Goal: Transaction & Acquisition: Book appointment/travel/reservation

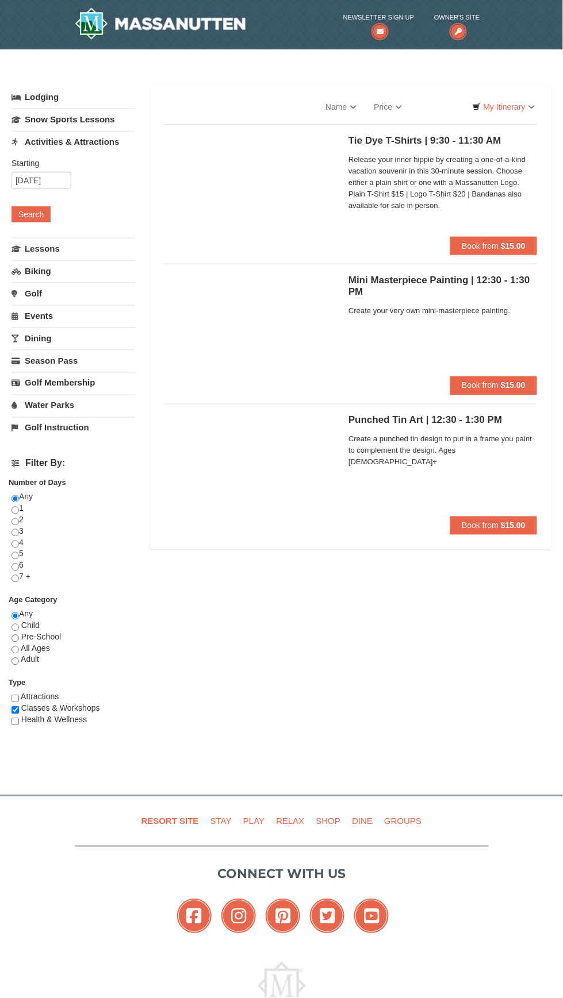
select select "10"
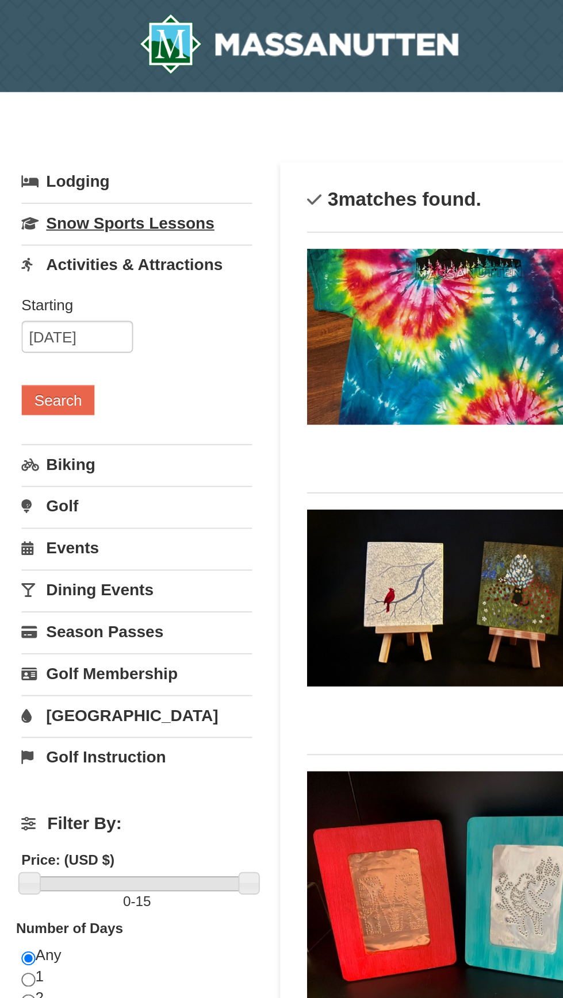
click at [40, 117] on link "Snow Sports Lessons" at bounding box center [73, 119] width 124 height 21
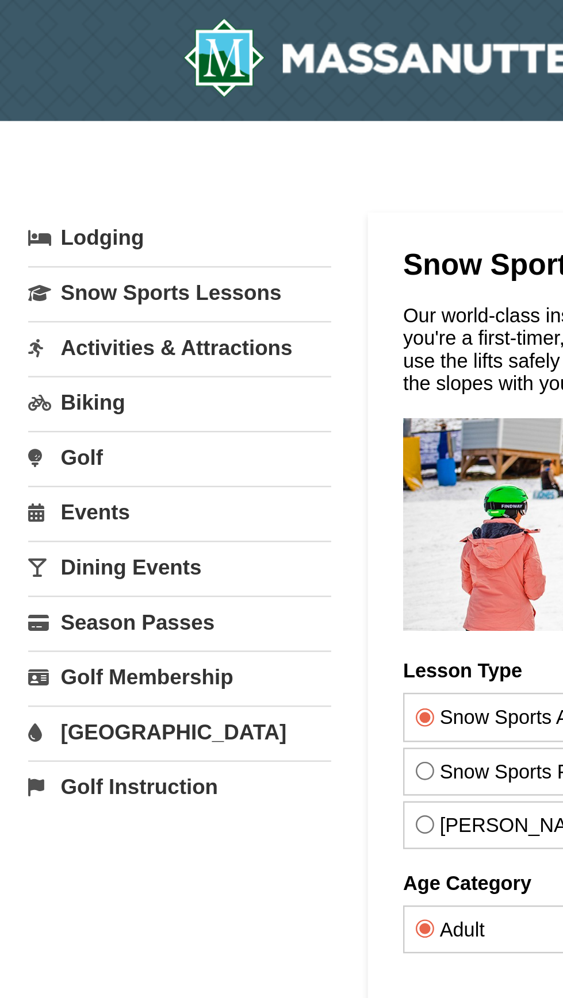
click at [40, 140] on link "Activities & Attractions" at bounding box center [73, 141] width 124 height 21
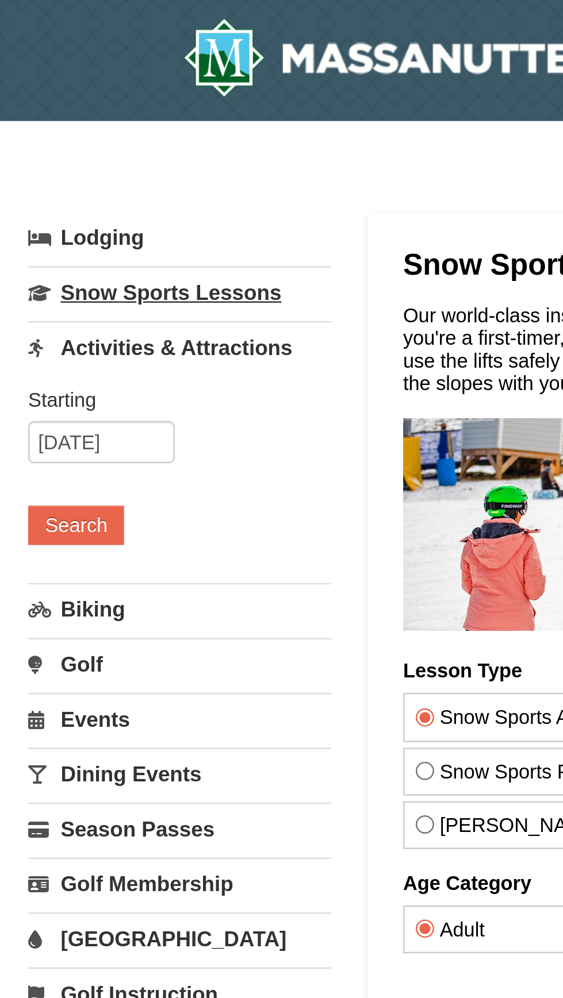
click at [37, 117] on link "Snow Sports Lessons" at bounding box center [73, 119] width 124 height 21
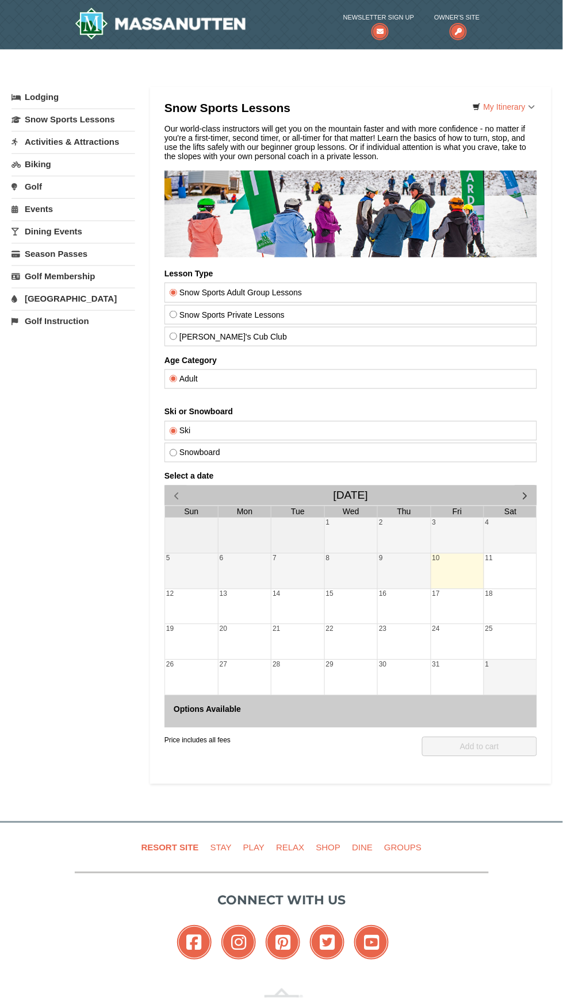
click at [48, 136] on link "Activities & Attractions" at bounding box center [73, 141] width 124 height 21
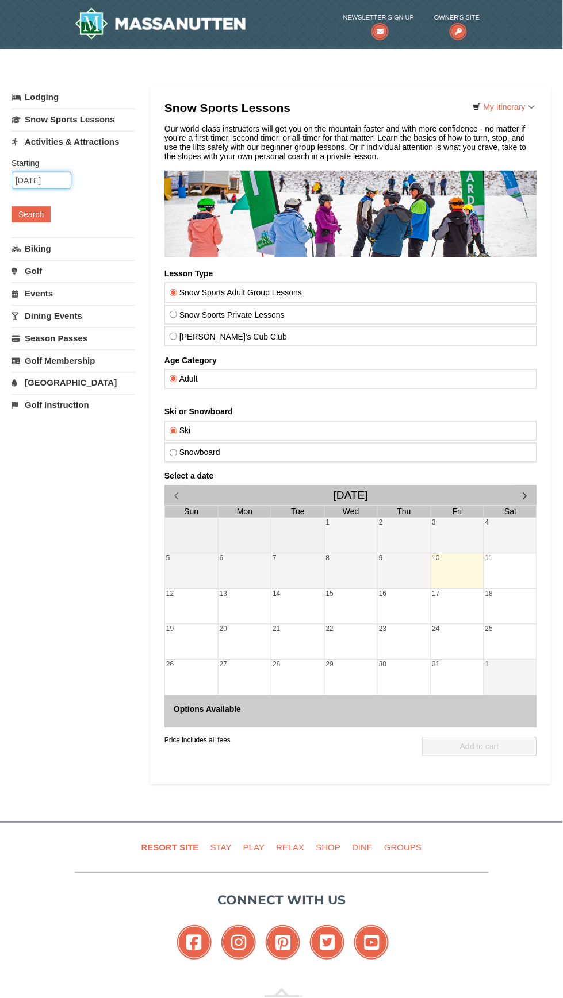
click at [45, 180] on input "10/10/2025" at bounding box center [41, 180] width 60 height 17
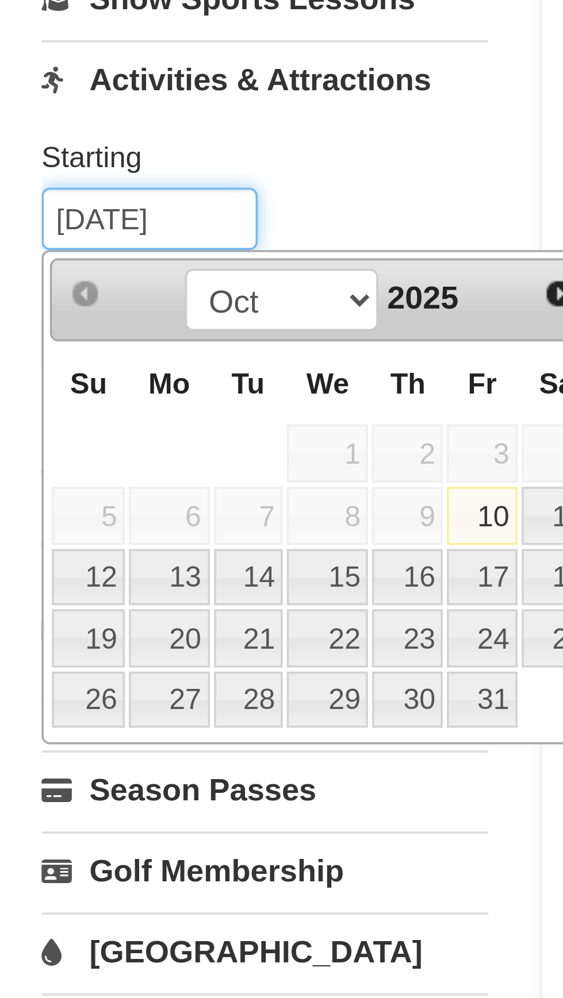
click at [36, 176] on input "10/10/2025" at bounding box center [41, 180] width 60 height 17
click at [22, 179] on input "10/29/2025" at bounding box center [41, 180] width 60 height 17
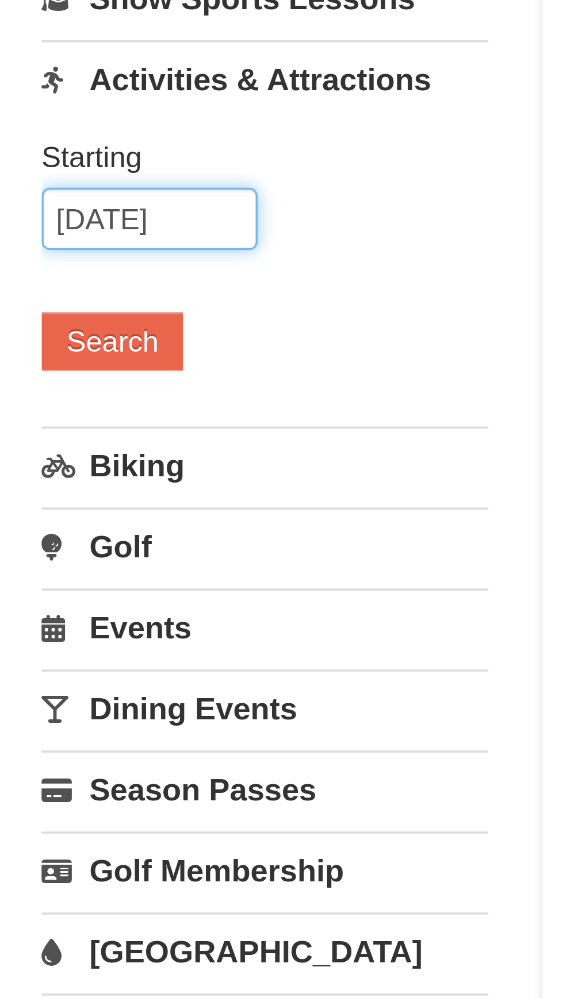
click at [60, 188] on input "12/29/2025" at bounding box center [41, 180] width 60 height 17
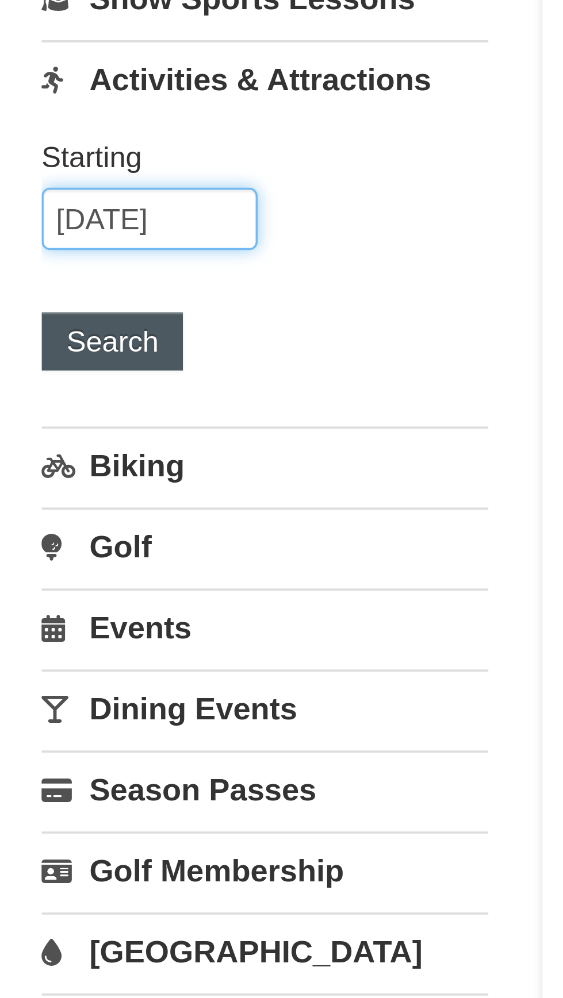
type input "12/29/2025"
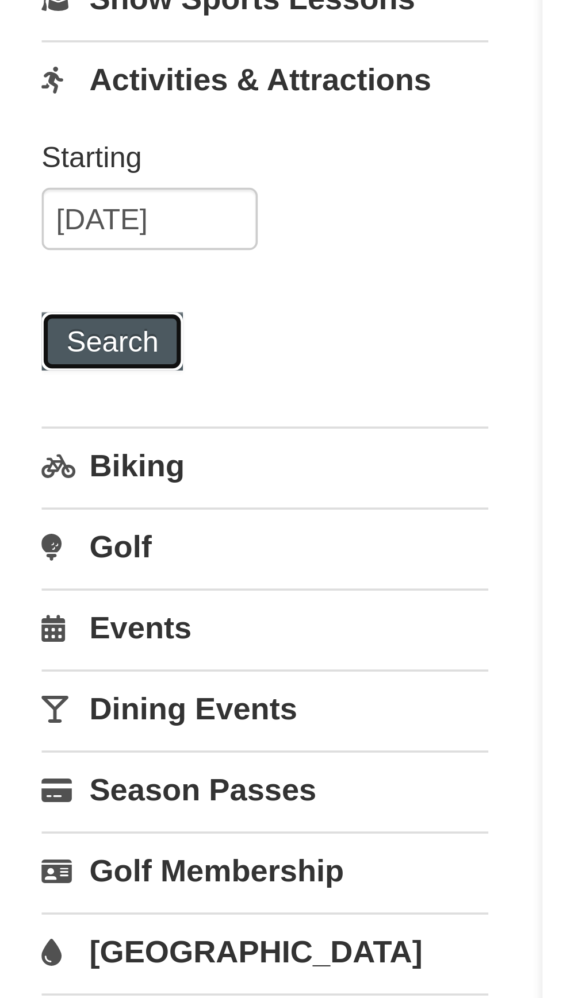
click at [34, 212] on button "Search" at bounding box center [30, 214] width 39 height 16
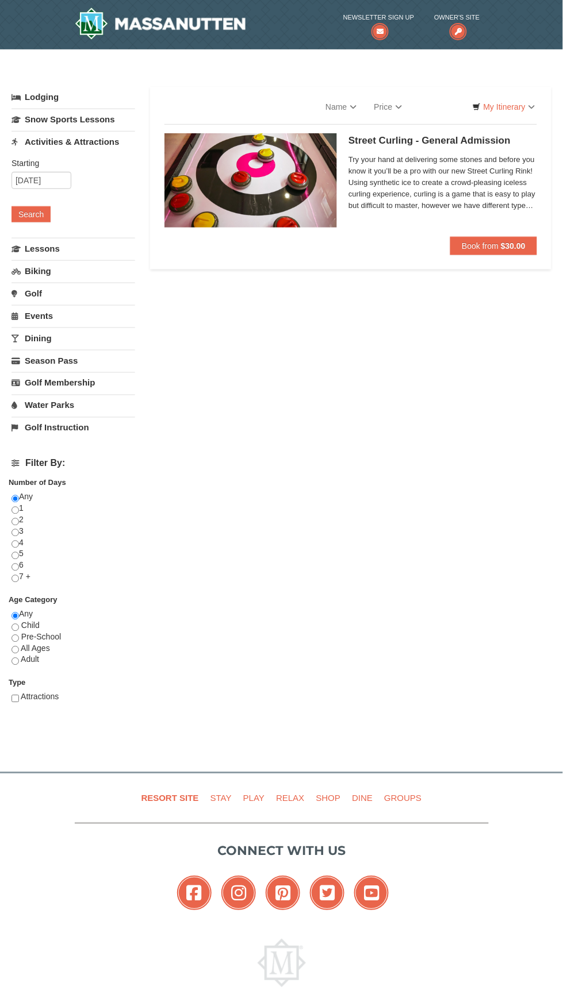
select select "10"
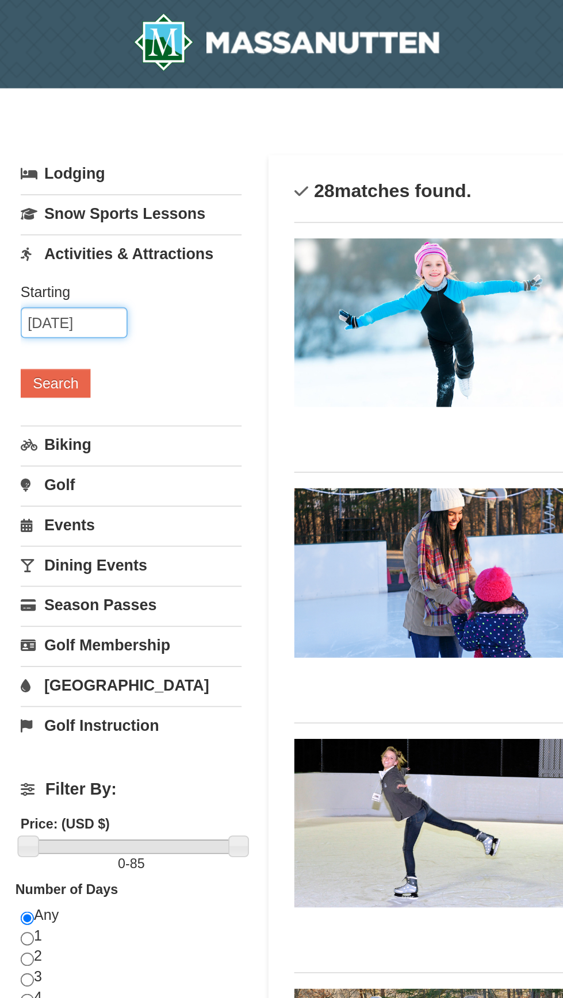
click at [31, 178] on input "12/29/2025" at bounding box center [41, 180] width 60 height 17
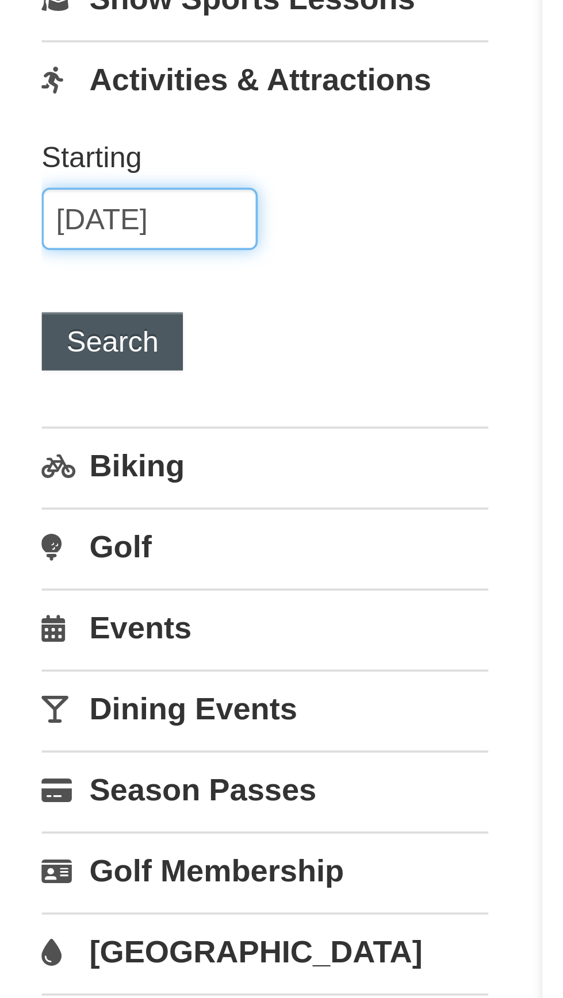
type input "12/30/2025"
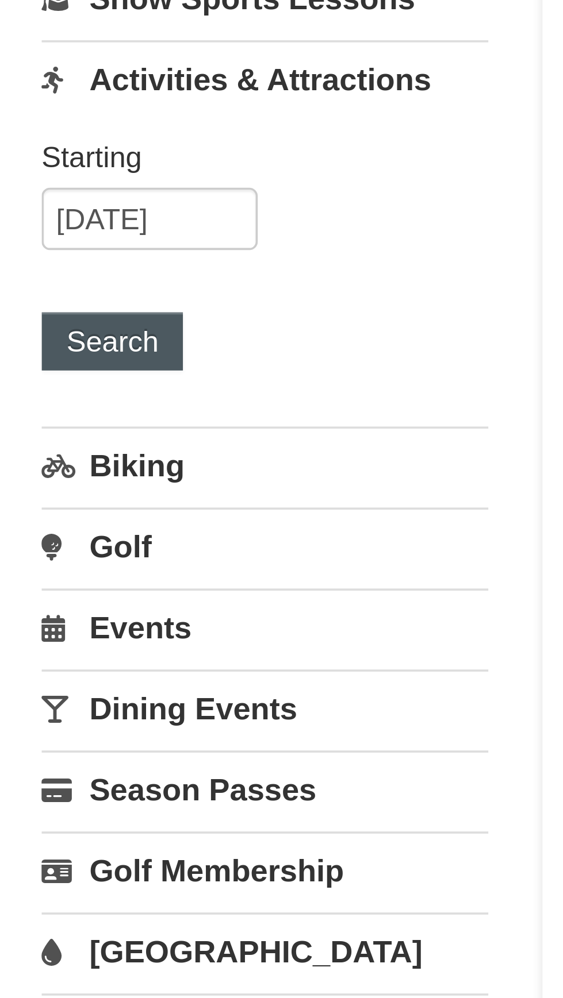
click at [33, 213] on button "Search" at bounding box center [30, 214] width 39 height 16
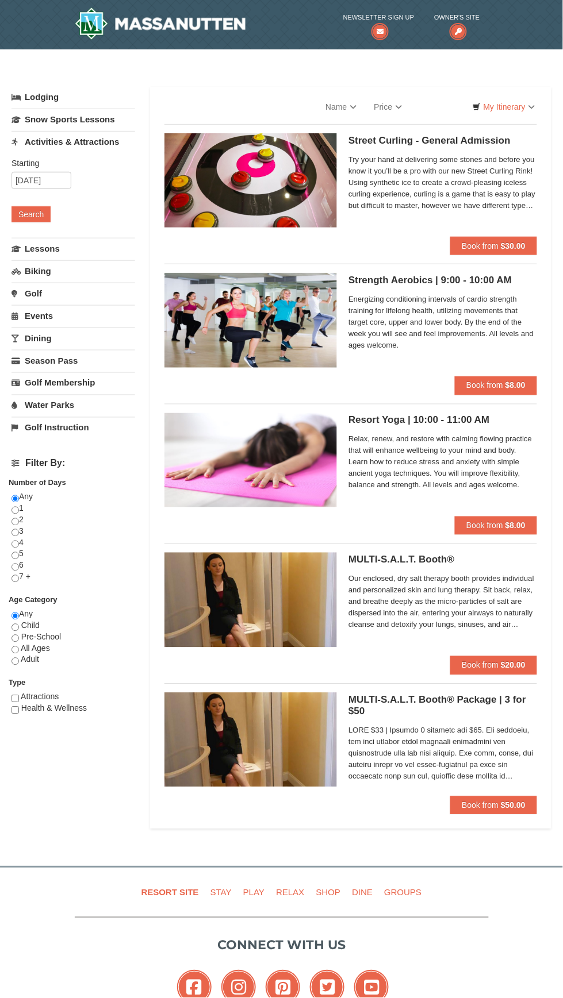
select select "10"
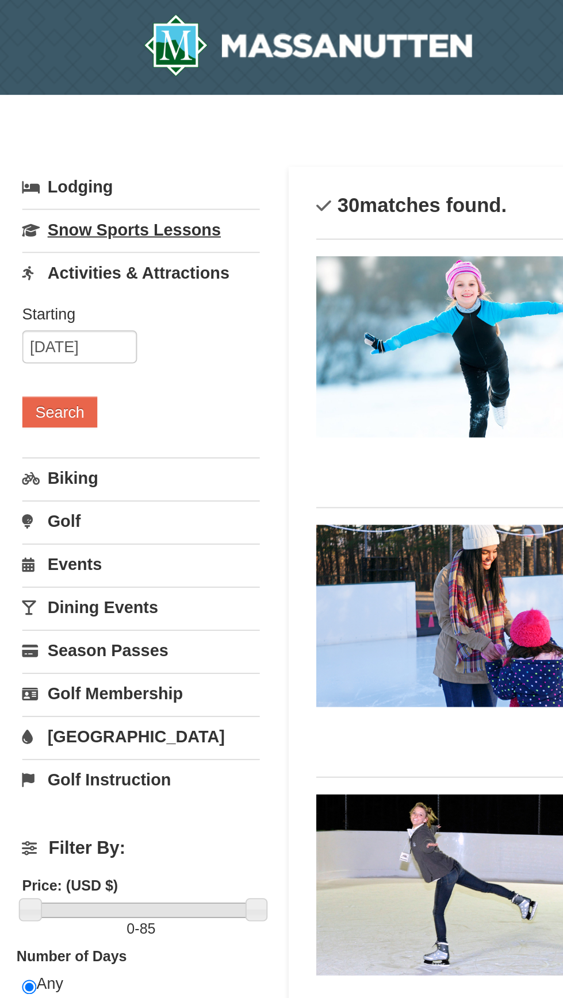
click at [95, 118] on link "Snow Sports Lessons" at bounding box center [73, 119] width 124 height 21
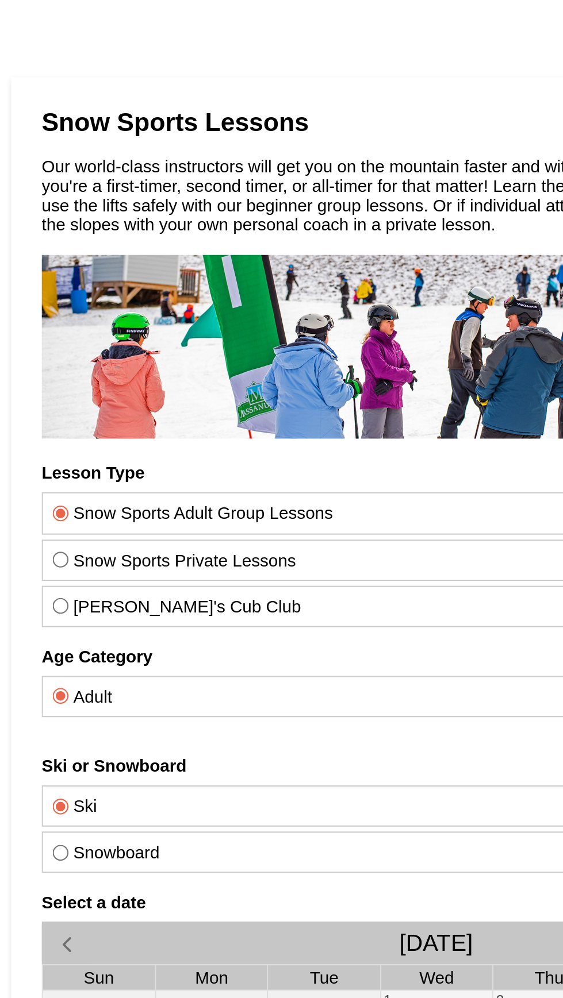
click at [153, 320] on label "Snow Sports Private Lessons" at bounding box center [228, 321] width 362 height 9
click at [54, 320] on input "Snow Sports Private Lessons" at bounding box center [50, 320] width 7 height 7
radio input "true"
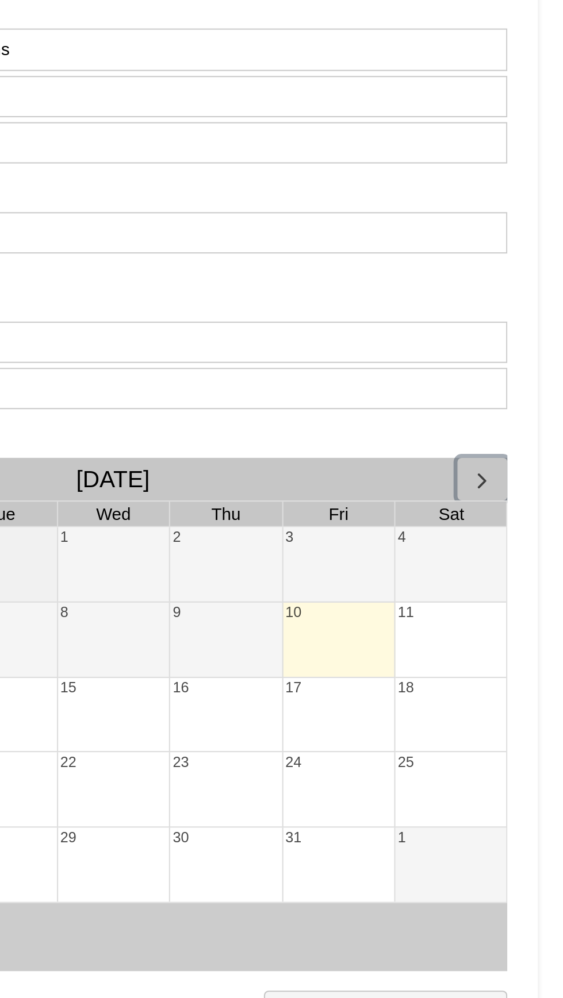
click at [83, 38] on span "button" at bounding box center [80, 39] width 12 height 12
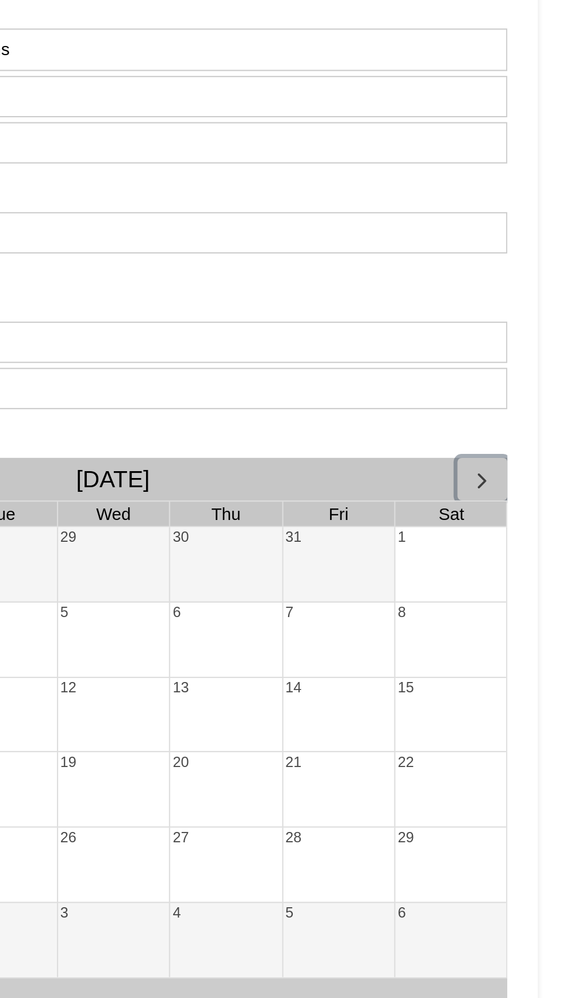
click at [86, 39] on span "button" at bounding box center [80, 39] width 12 height 12
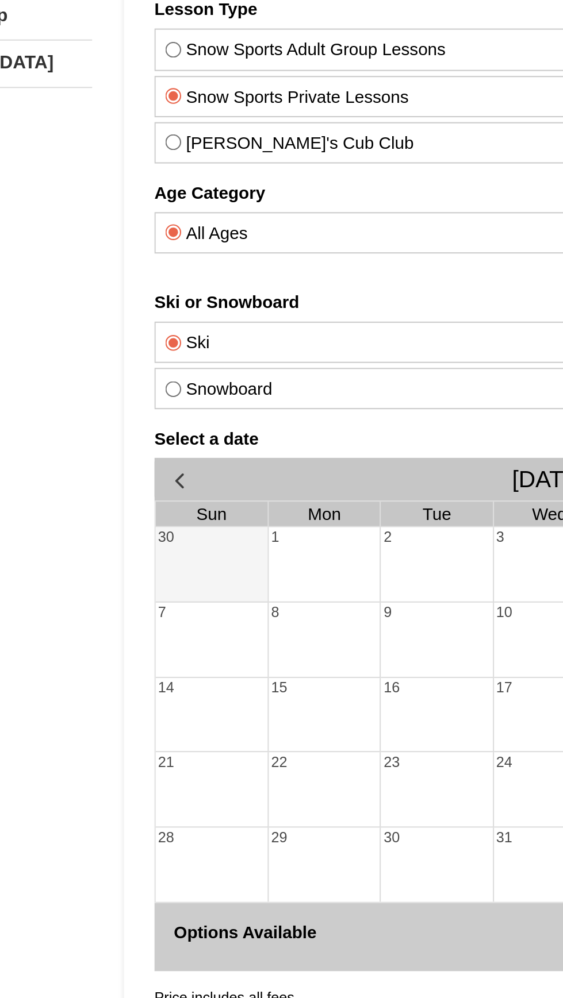
click at [226, 212] on div "29" at bounding box center [235, 208] width 52 height 10
click at [183, 216] on div at bounding box center [181, 222] width 53 height 16
click at [286, 214] on div at bounding box center [287, 222] width 52 height 16
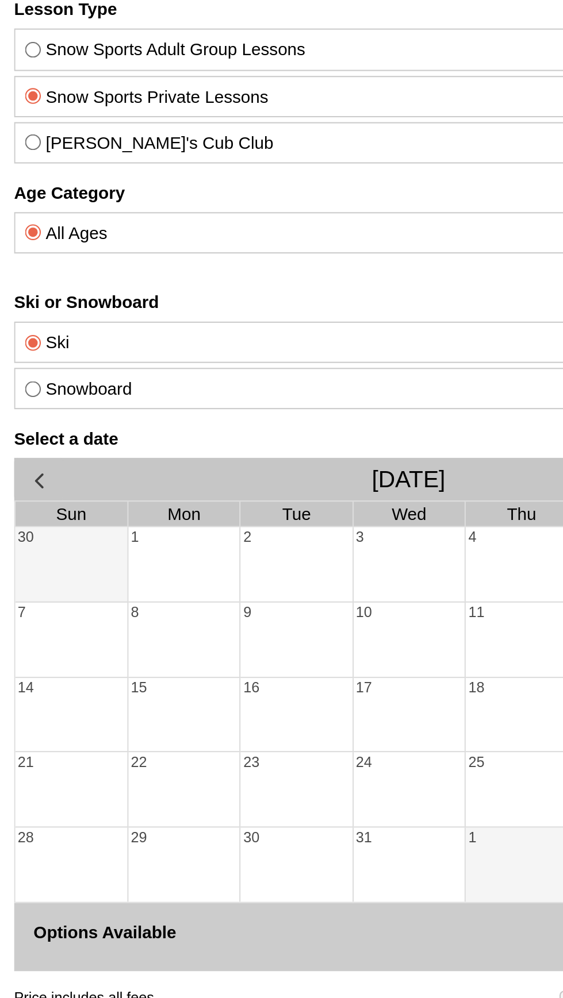
click at [191, 210] on div "31" at bounding box center [200, 208] width 52 height 10
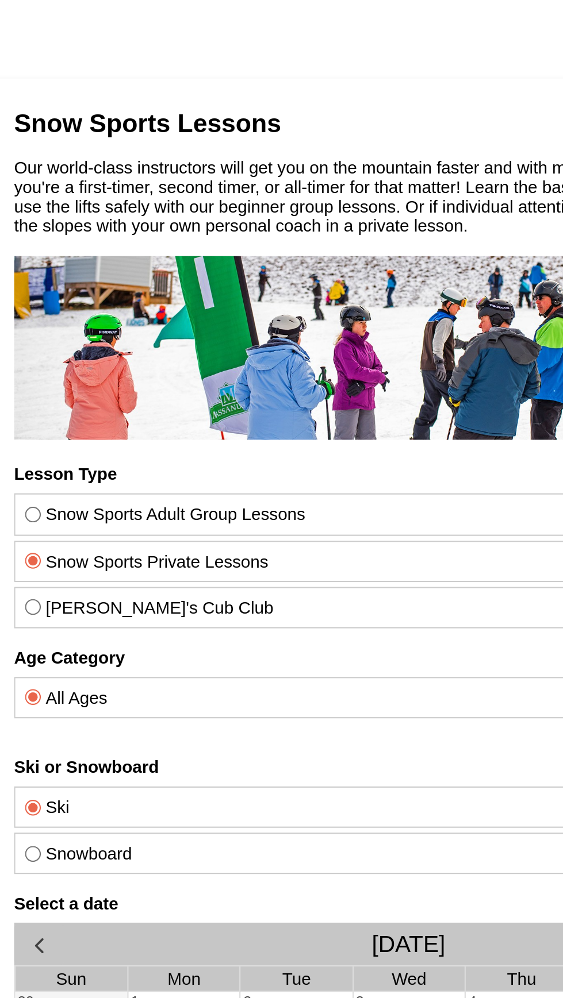
click at [83, 344] on label "Theo's Cub Club" at bounding box center [200, 344] width 362 height 9
click at [26, 344] on input "Theo's Cub Club" at bounding box center [22, 343] width 7 height 7
radio input "true"
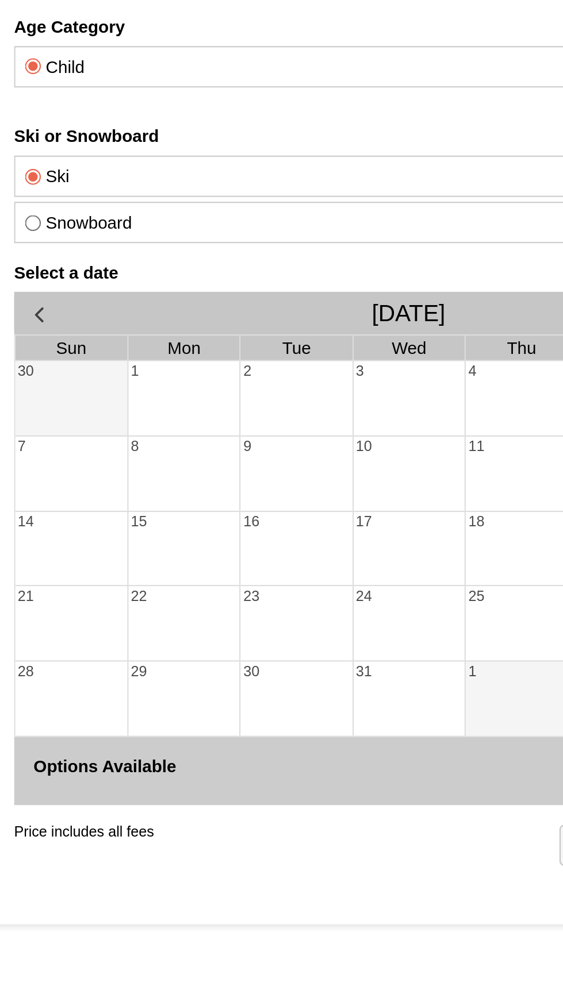
click at [96, 49] on div at bounding box center [94, 57] width 52 height 16
click at [49, 49] on div at bounding box center [40, 57] width 53 height 16
click at [148, 56] on div at bounding box center [147, 57] width 52 height 16
click at [199, 53] on div at bounding box center [200, 57] width 52 height 16
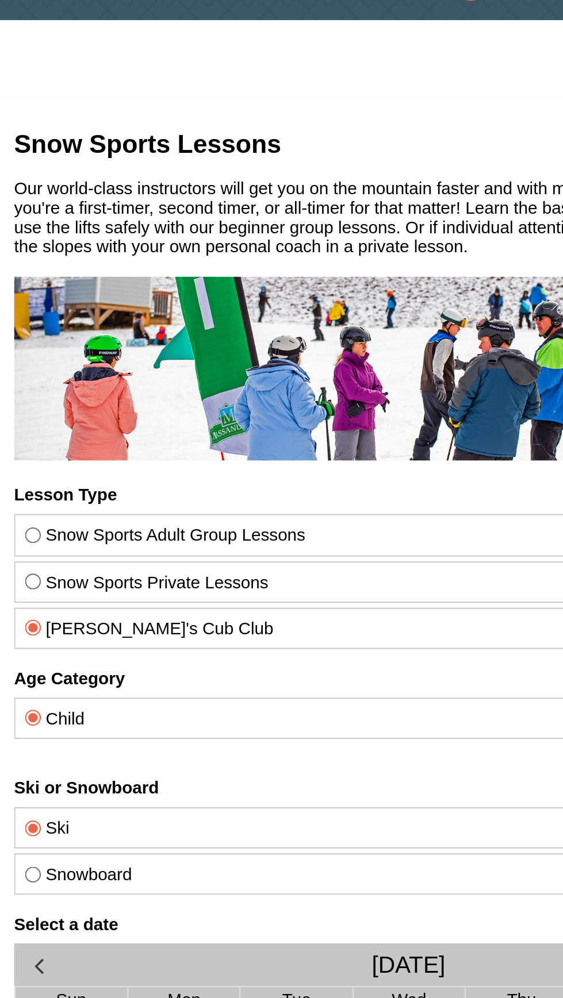
click at [150, 320] on label "Snow Sports Adult Group Lessons" at bounding box center [200, 320] width 362 height 9
click at [26, 320] on input "Snow Sports Adult Group Lessons" at bounding box center [22, 320] width 7 height 7
radio input "true"
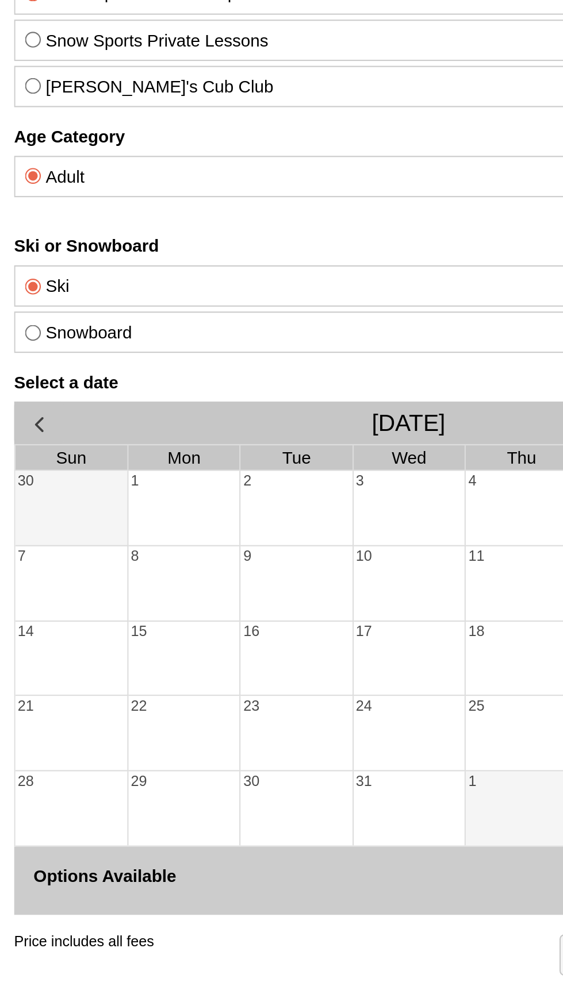
click at [39, 160] on div at bounding box center [40, 166] width 53 height 16
click at [107, 159] on div at bounding box center [94, 166] width 52 height 16
click at [149, 160] on div at bounding box center [147, 166] width 52 height 16
click at [201, 157] on div "31" at bounding box center [200, 164] width 52 height 35
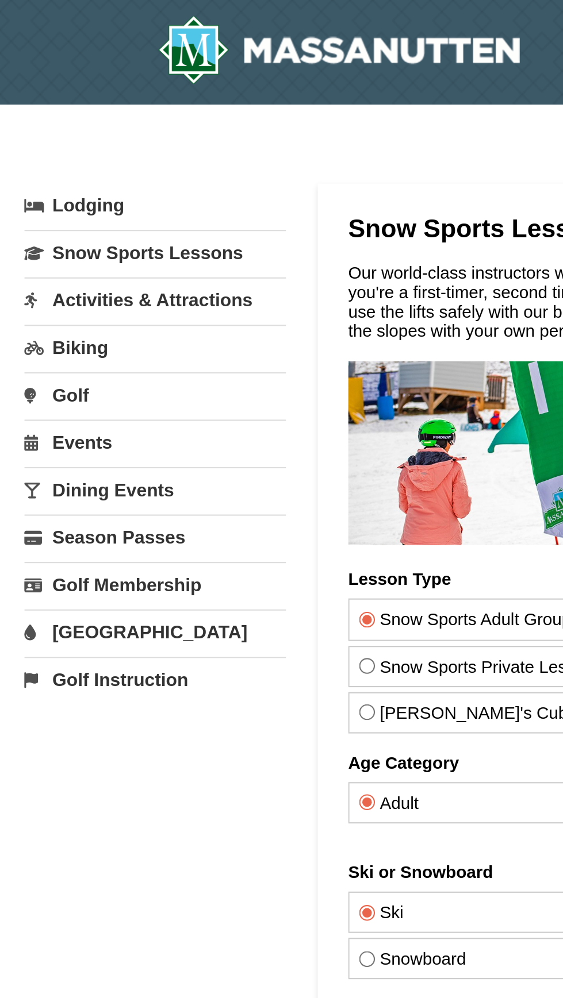
click at [106, 140] on link "Activities & Attractions" at bounding box center [73, 141] width 124 height 21
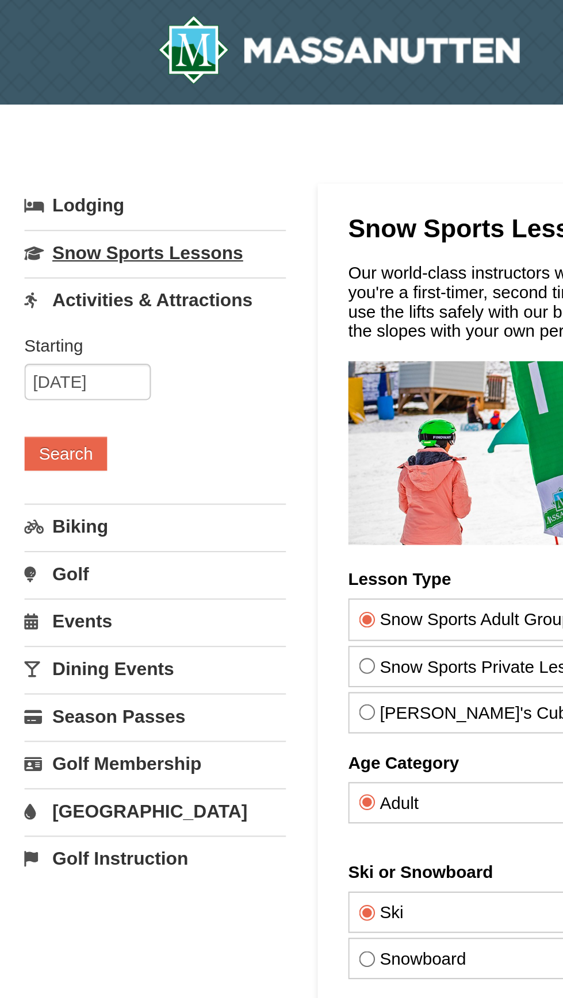
click at [102, 121] on link "Snow Sports Lessons" at bounding box center [73, 119] width 124 height 21
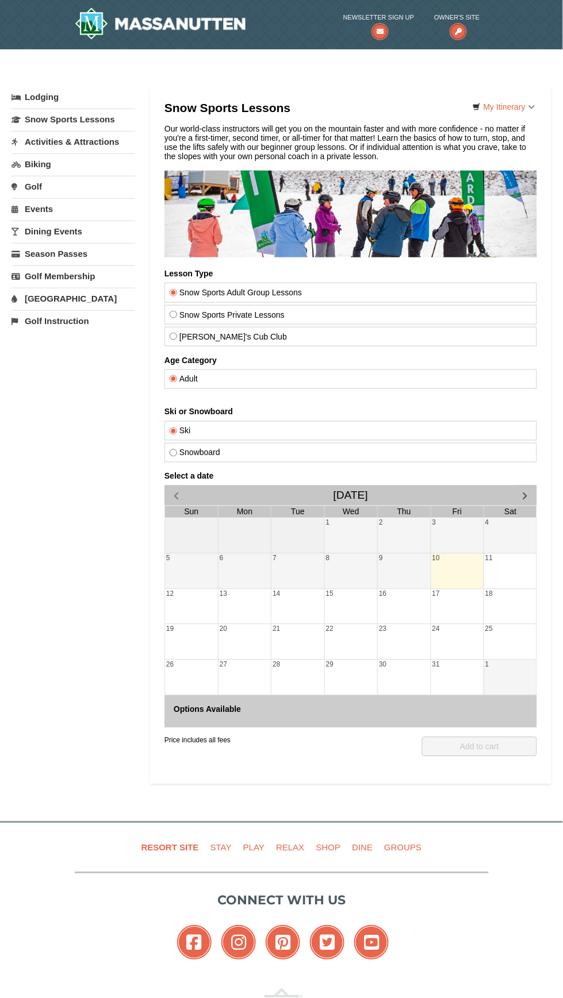
click at [109, 143] on link "Activities & Attractions" at bounding box center [73, 141] width 124 height 21
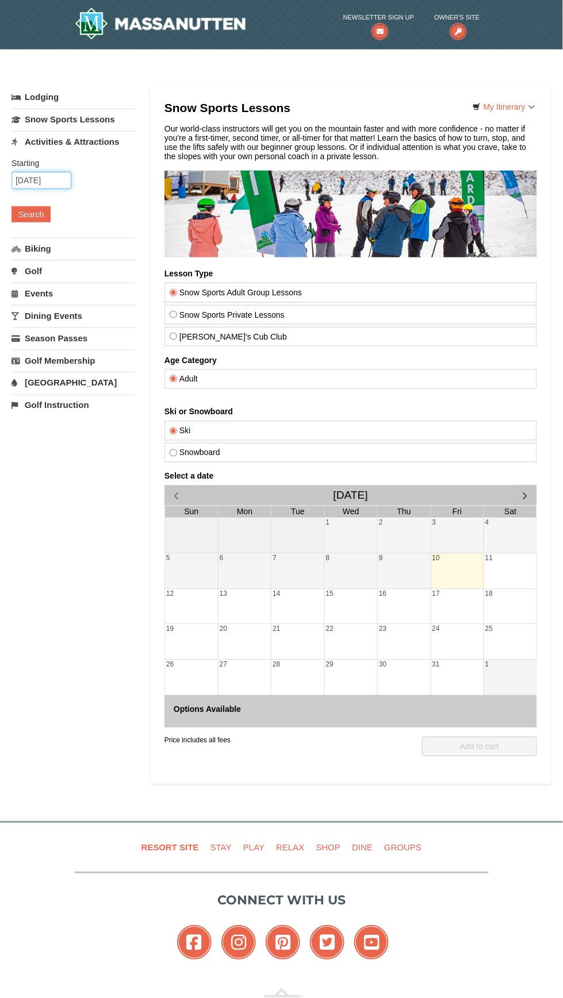
click at [46, 180] on input "10/10/2025" at bounding box center [41, 180] width 60 height 17
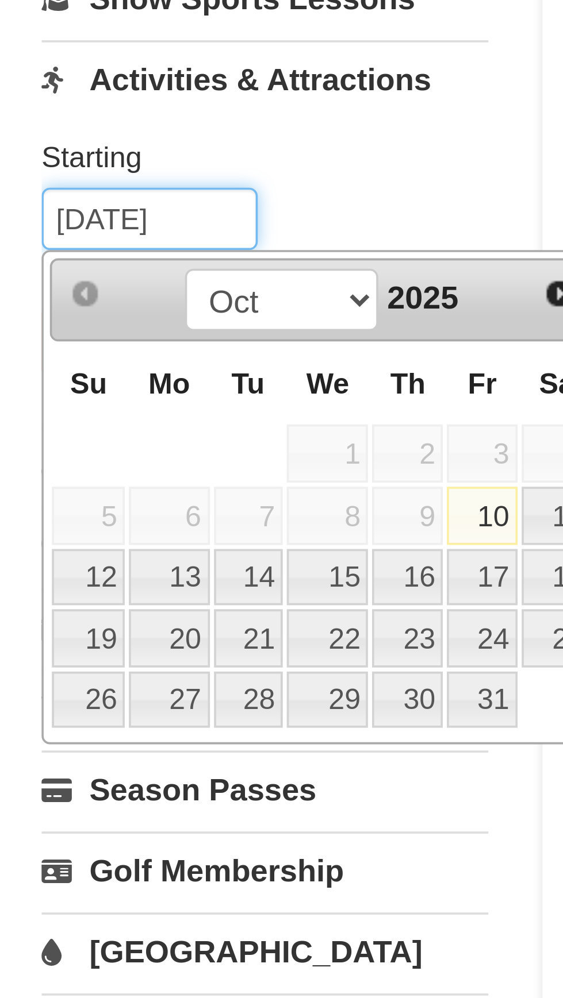
click at [36, 180] on input "10/10/2025" at bounding box center [41, 180] width 60 height 17
click at [22, 181] on input "10/28/2025" at bounding box center [41, 180] width 60 height 17
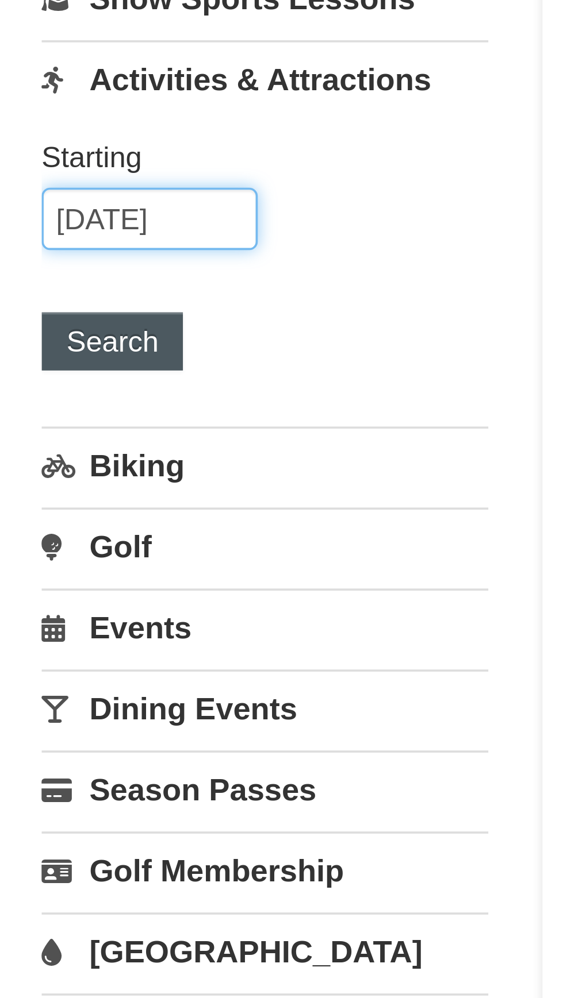
type input "[DATE]"
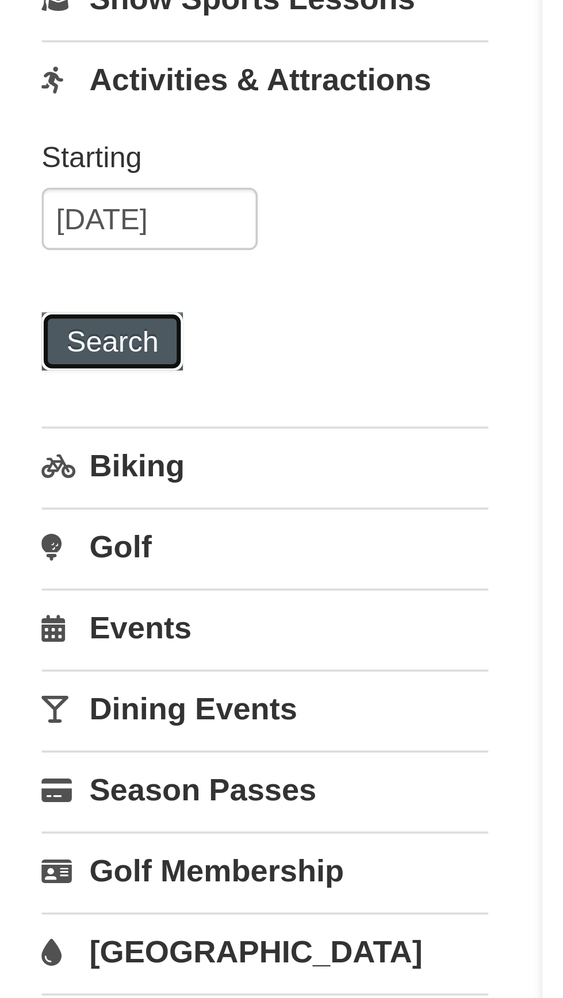
click at [34, 211] on button "Search" at bounding box center [30, 214] width 39 height 16
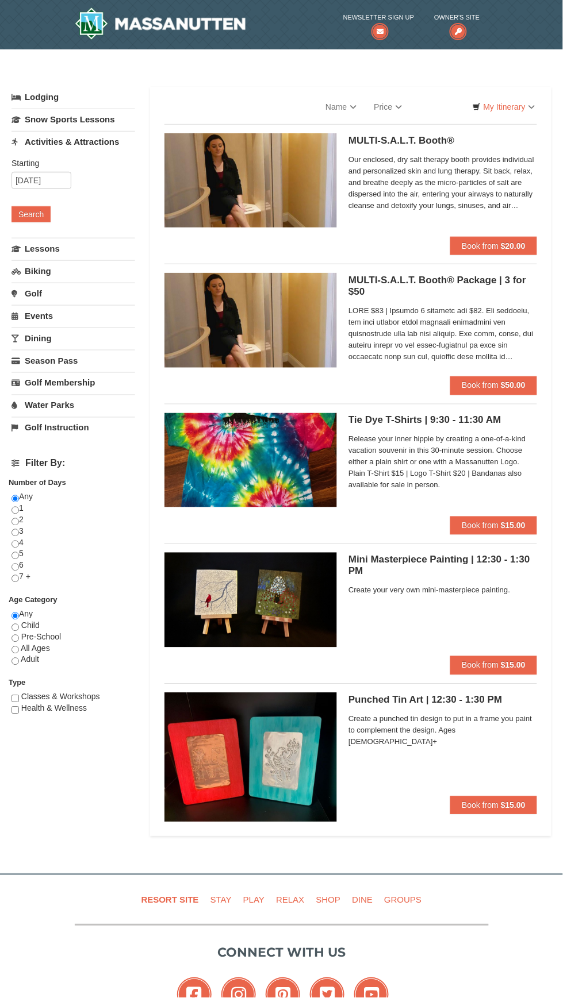
select select "10"
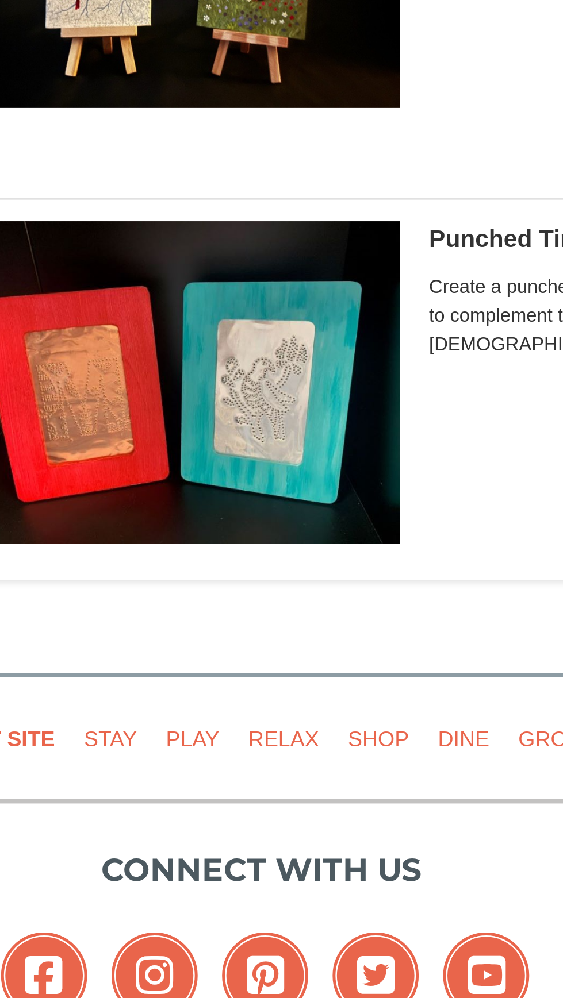
scroll to position [2060, 0]
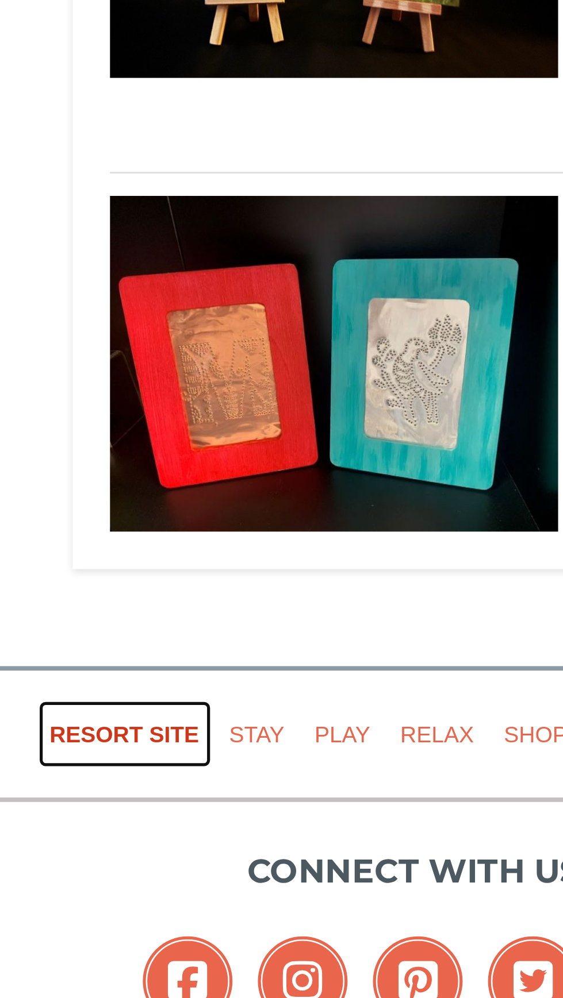
click at [171, 796] on link "Resort Site" at bounding box center [170, 799] width 67 height 26
